Goal: Task Accomplishment & Management: Manage account settings

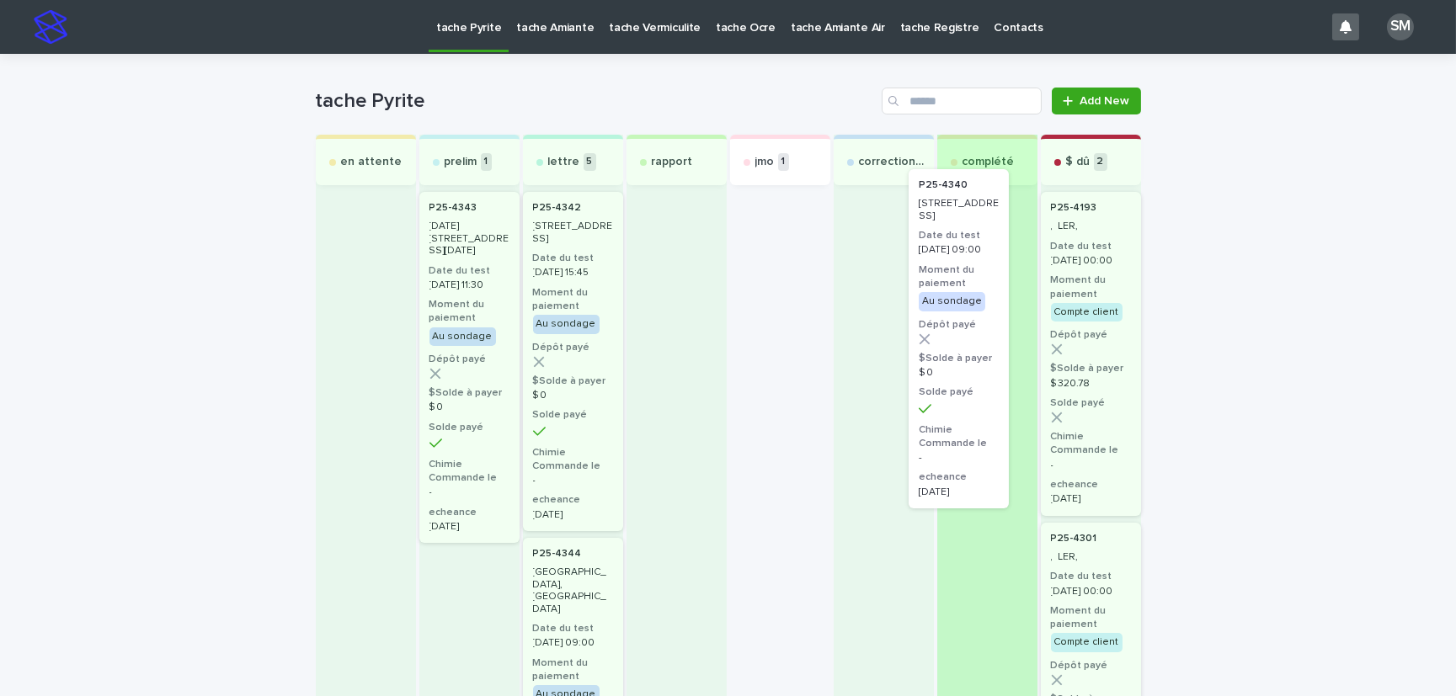
drag, startPoint x: 756, startPoint y: 301, endPoint x: 945, endPoint y: 279, distance: 190.8
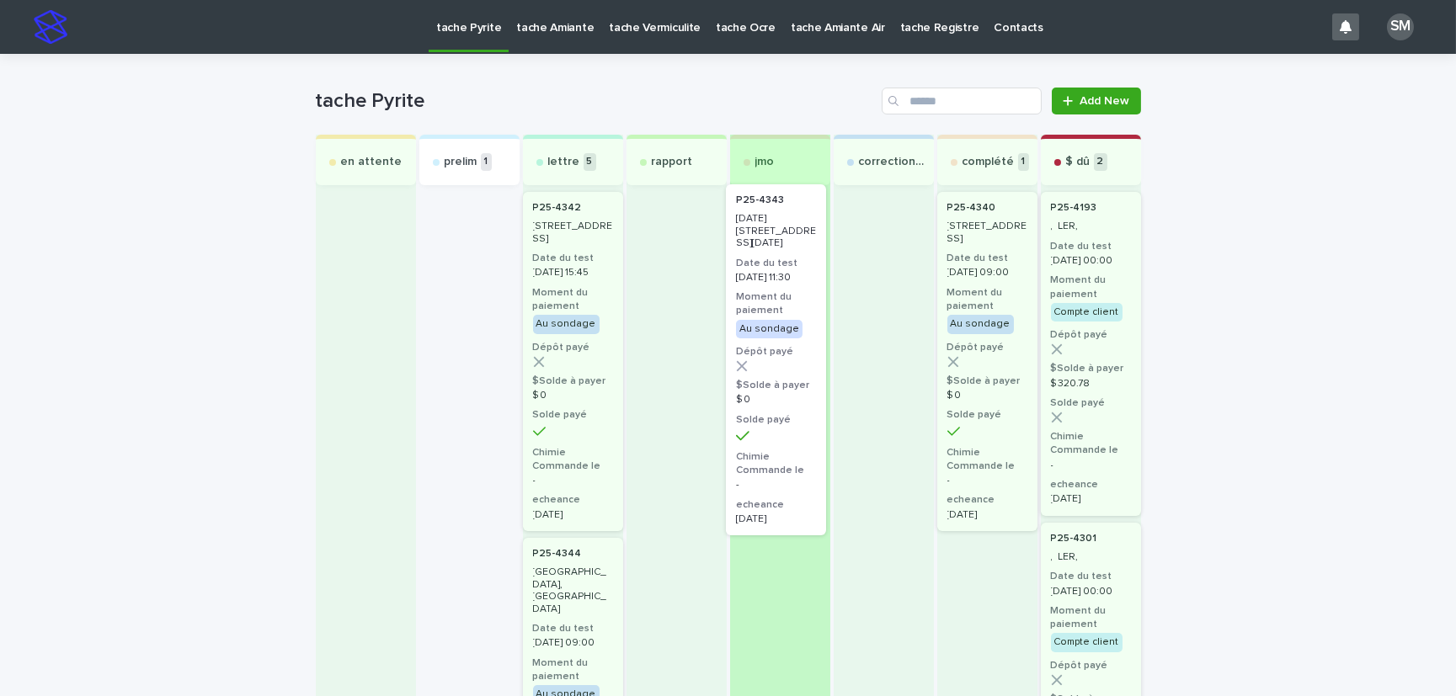
drag, startPoint x: 450, startPoint y: 231, endPoint x: 773, endPoint y: 219, distance: 322.7
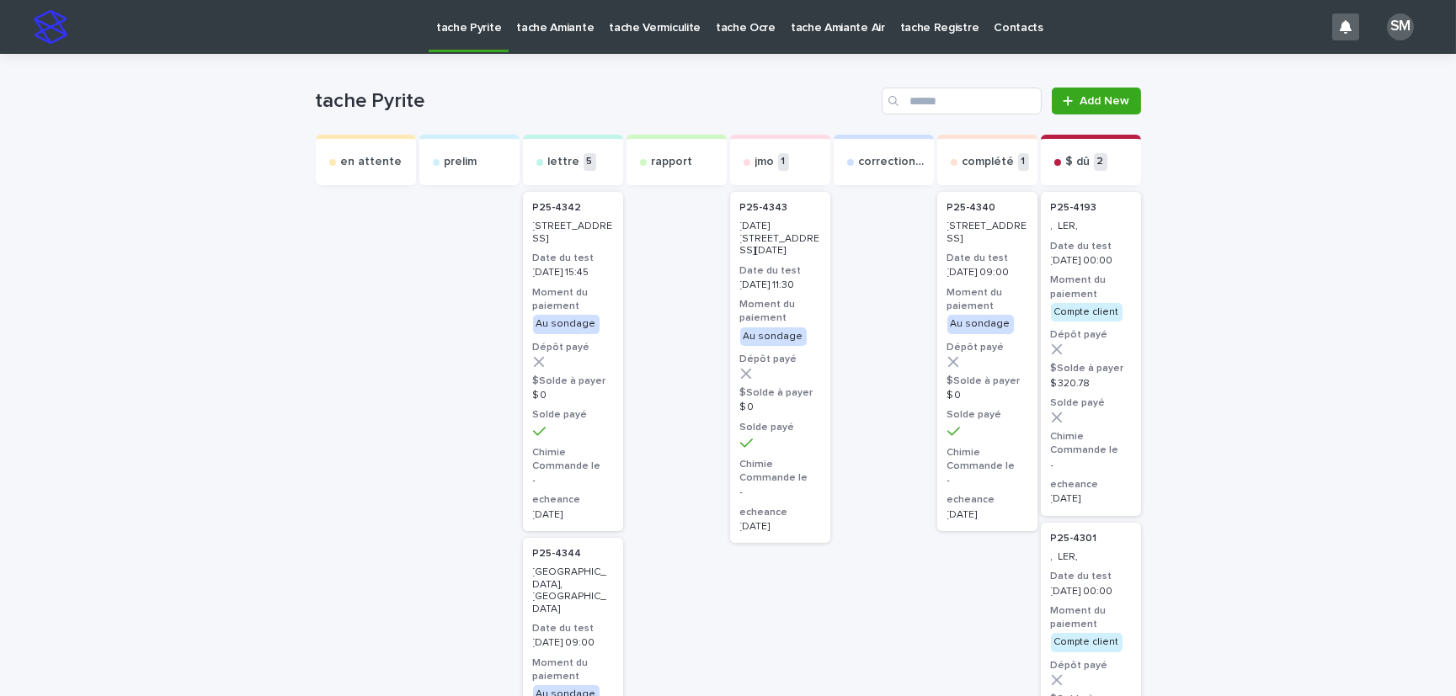
click at [799, 280] on p "[DATE] 11:30" at bounding box center [780, 286] width 80 height 12
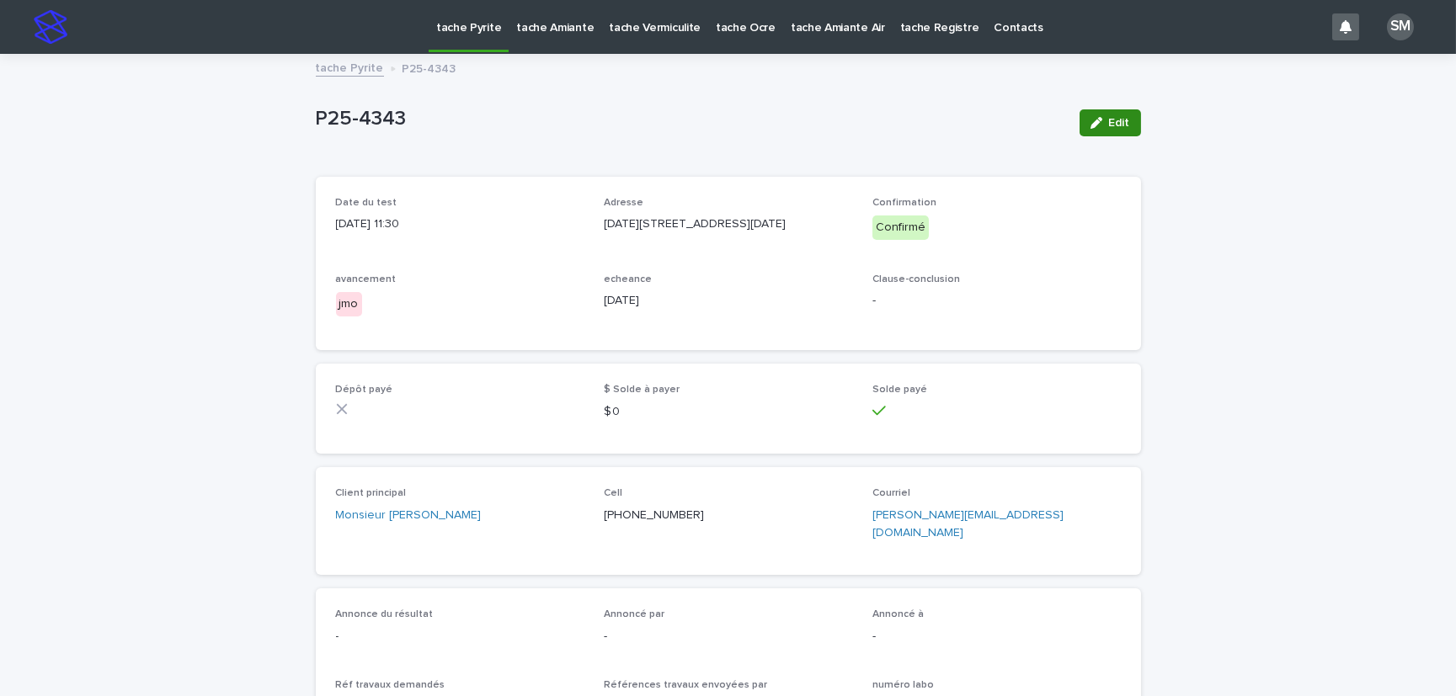
click at [1095, 121] on icon "button" at bounding box center [1096, 123] width 12 height 12
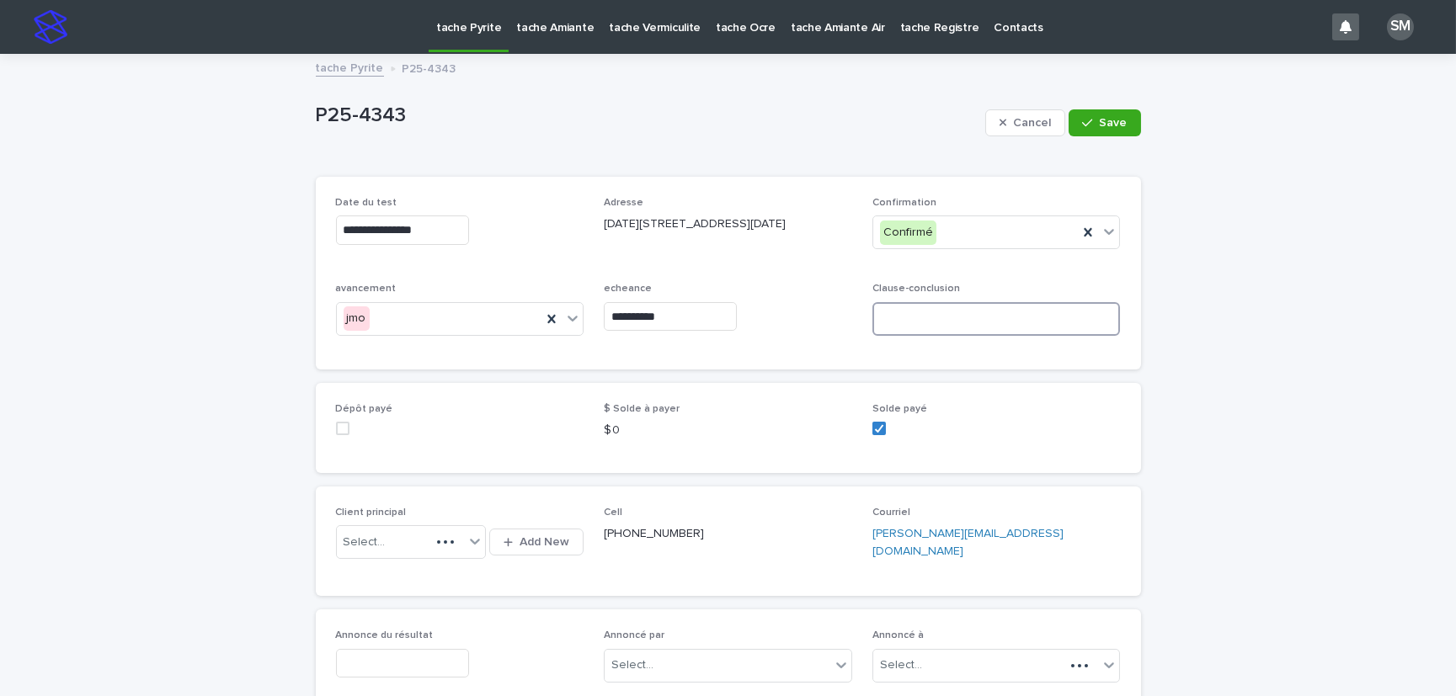
click at [917, 333] on input at bounding box center [996, 319] width 248 height 34
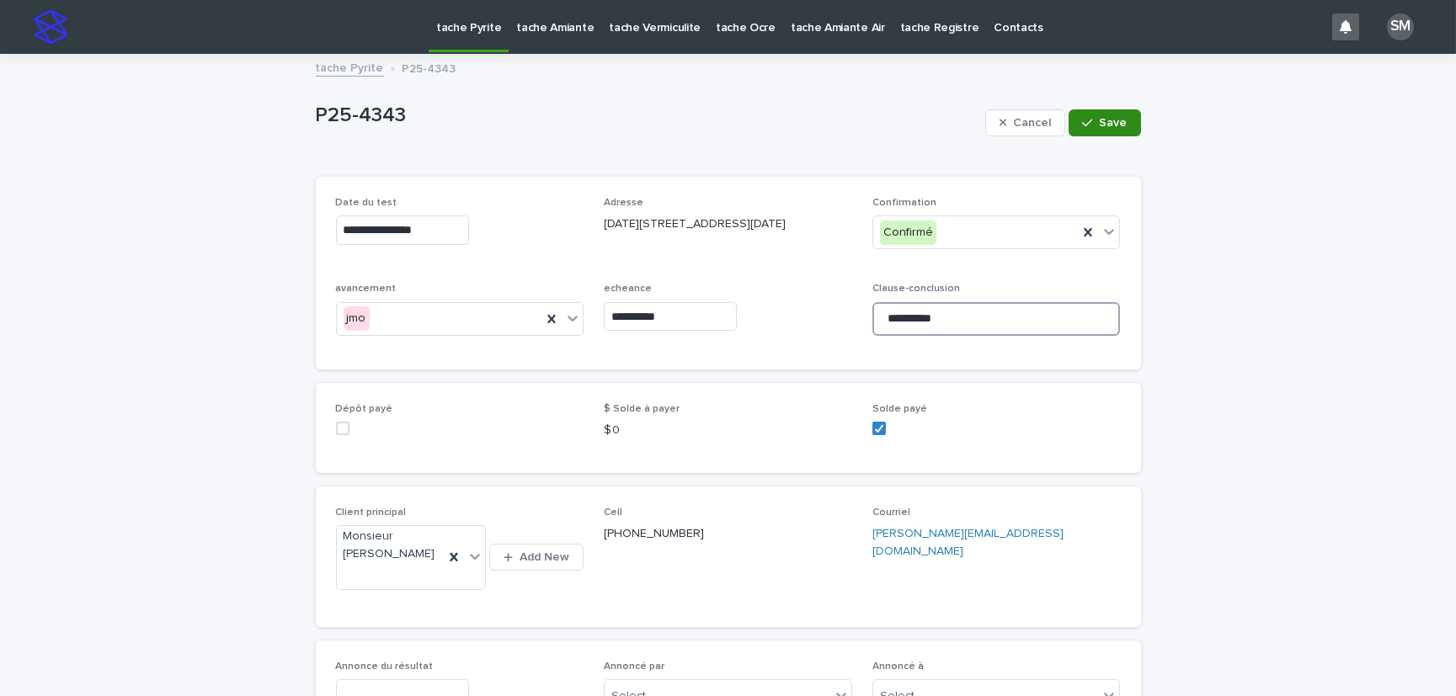
type input "*********"
click at [1082, 122] on icon "button" at bounding box center [1087, 123] width 10 height 12
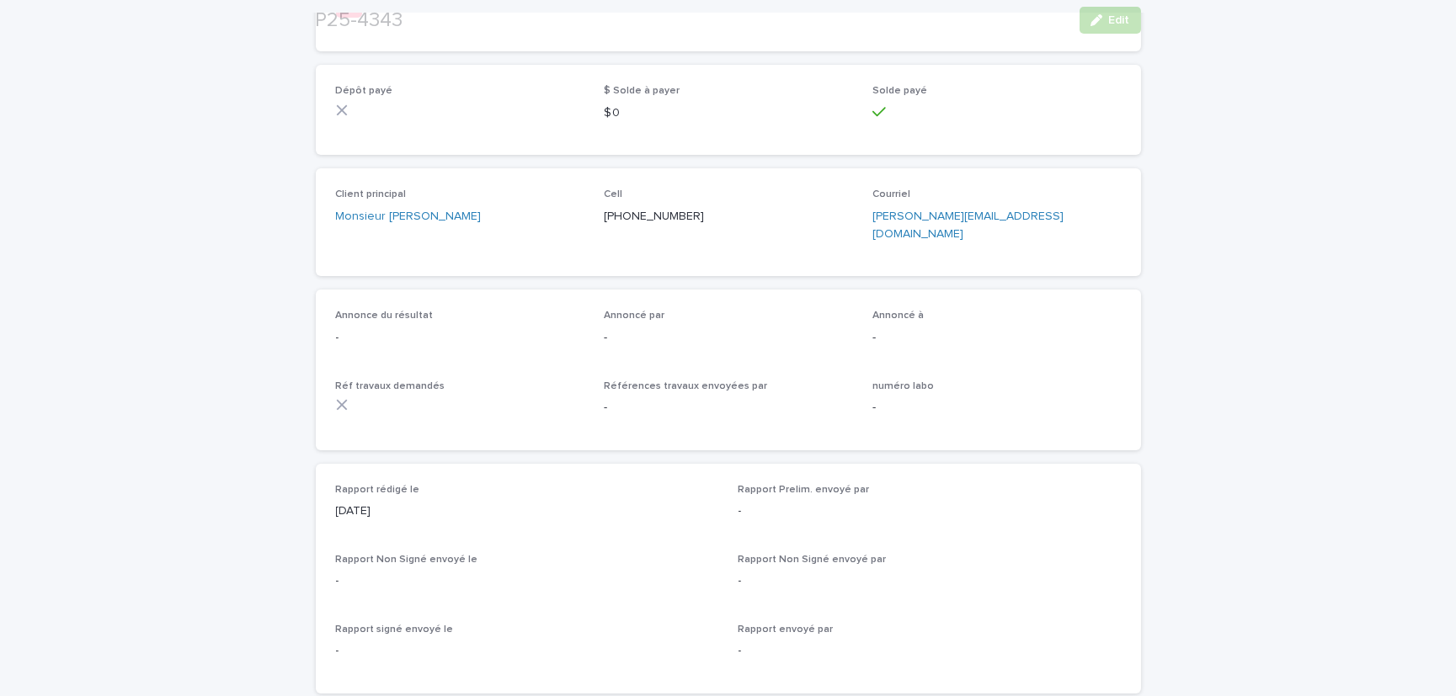
scroll to position [306, 0]
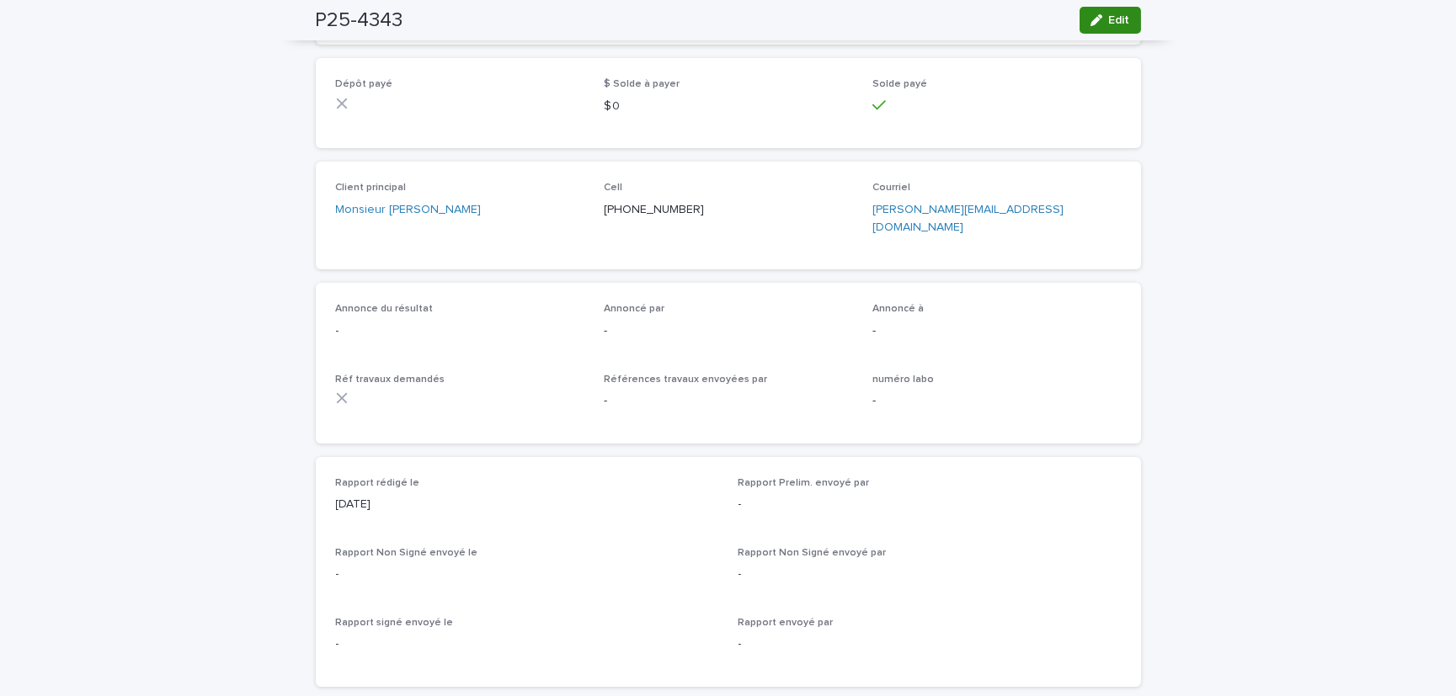
click at [1109, 23] on span "Edit" at bounding box center [1119, 20] width 21 height 12
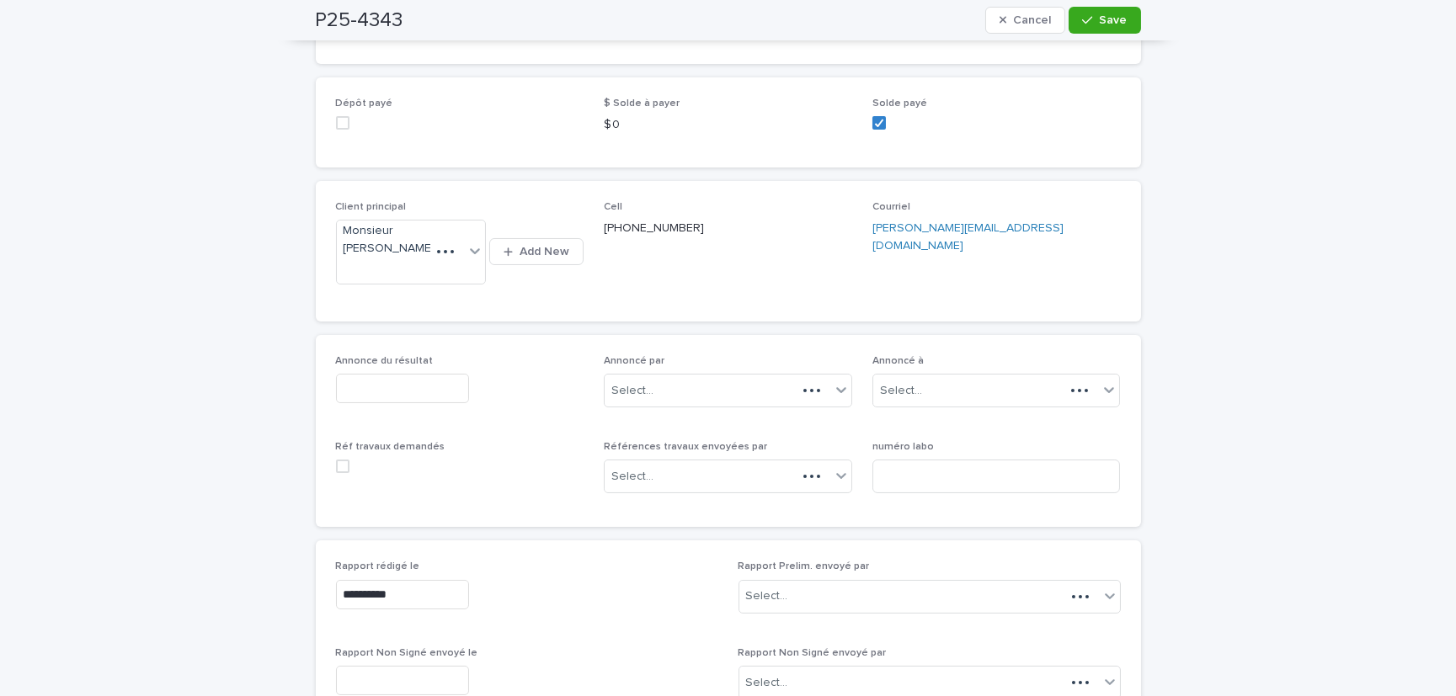
scroll to position [389, 0]
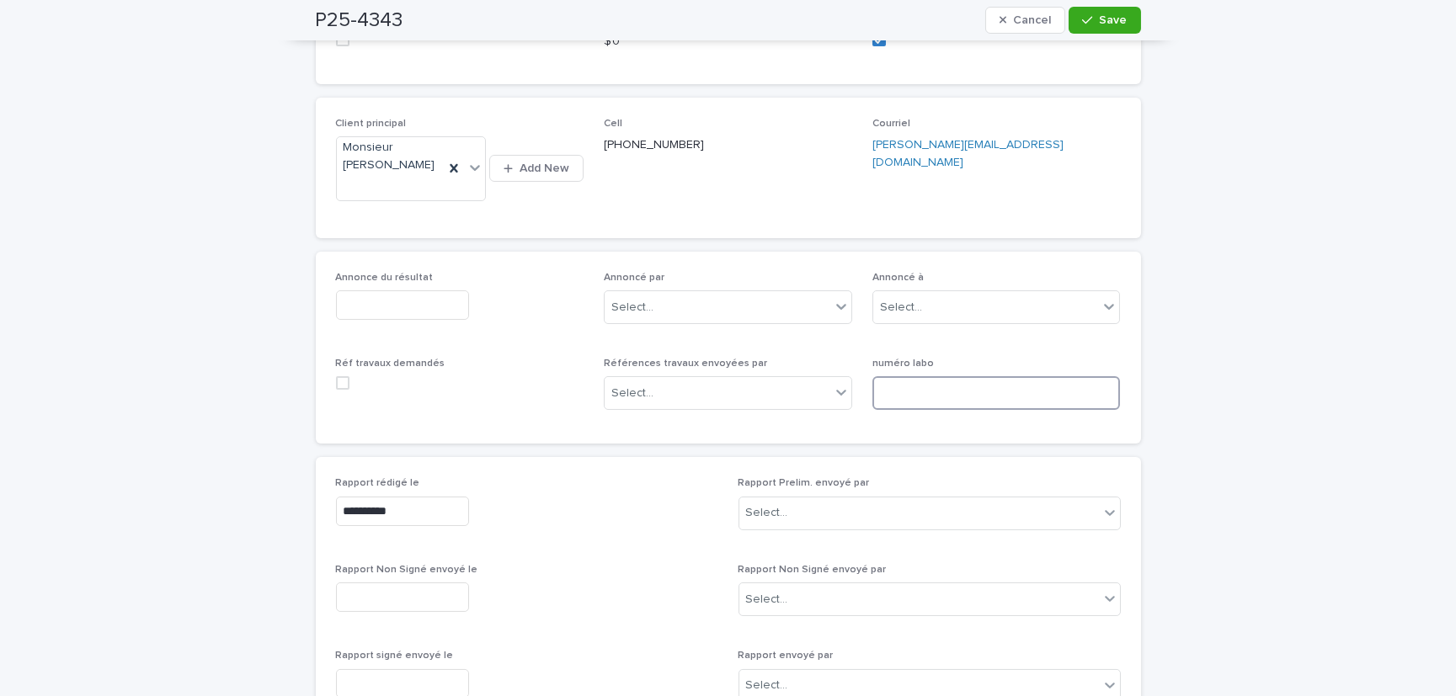
click at [930, 410] on input at bounding box center [996, 393] width 248 height 34
type input "*****"
click at [1116, 6] on div "P25-4343 Cancel Save" at bounding box center [728, 20] width 825 height 40
click at [1108, 21] on span "Save" at bounding box center [1114, 20] width 28 height 12
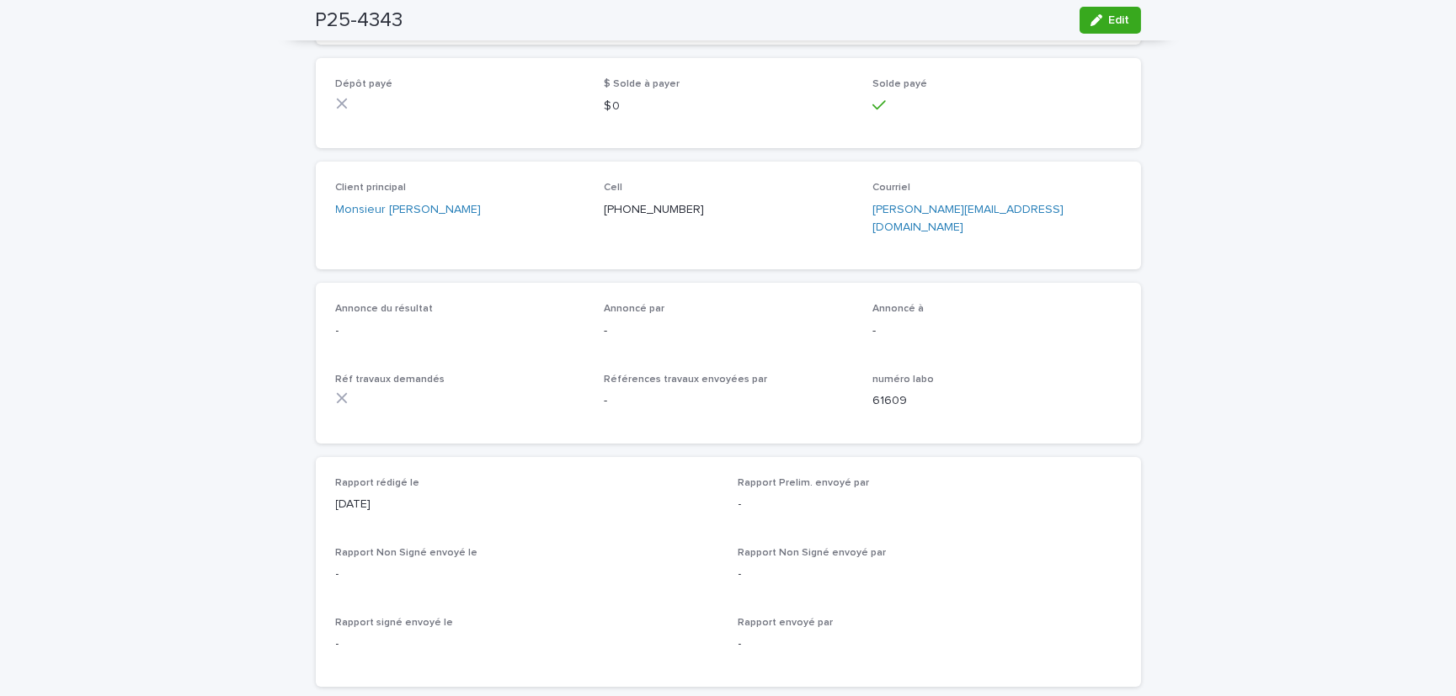
scroll to position [0, 0]
